Goal: Find specific page/section: Find specific page/section

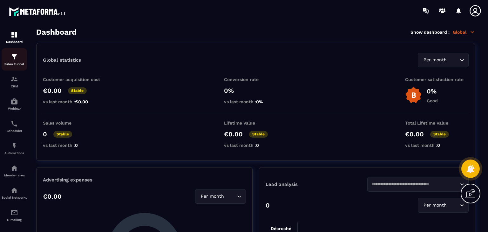
click at [17, 61] on div "Sales Funnel" at bounding box center [14, 59] width 25 height 13
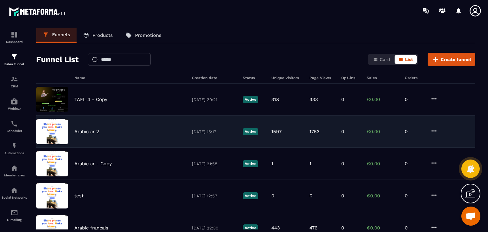
click at [292, 133] on div "1597" at bounding box center [287, 132] width 32 height 6
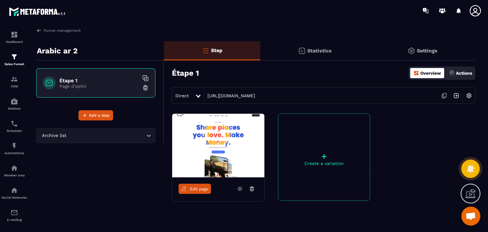
click at [239, 187] on icon at bounding box center [240, 188] width 4 height 3
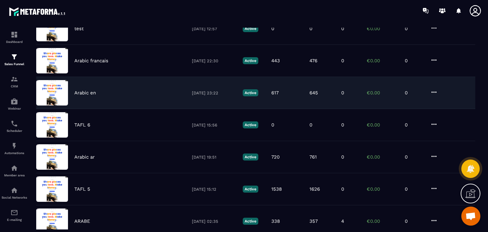
scroll to position [215, 0]
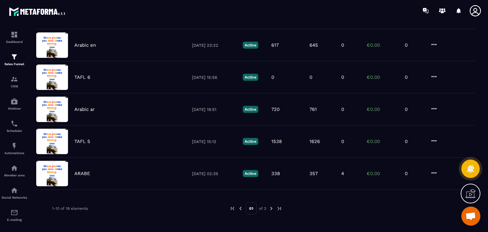
click at [269, 208] on img at bounding box center [271, 209] width 6 height 6
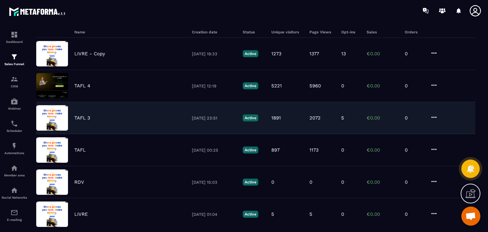
scroll to position [32, 0]
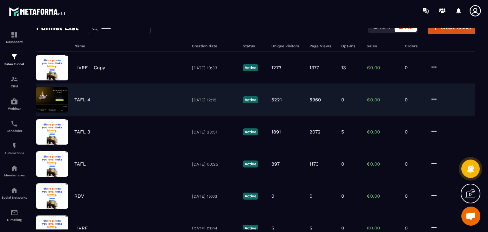
click at [295, 116] on div "TAFL 4 [DATE] 12:19 Active 5221 5960 0 €0.00 0" at bounding box center [255, 132] width 439 height 32
